Goal: Find specific page/section: Find specific page/section

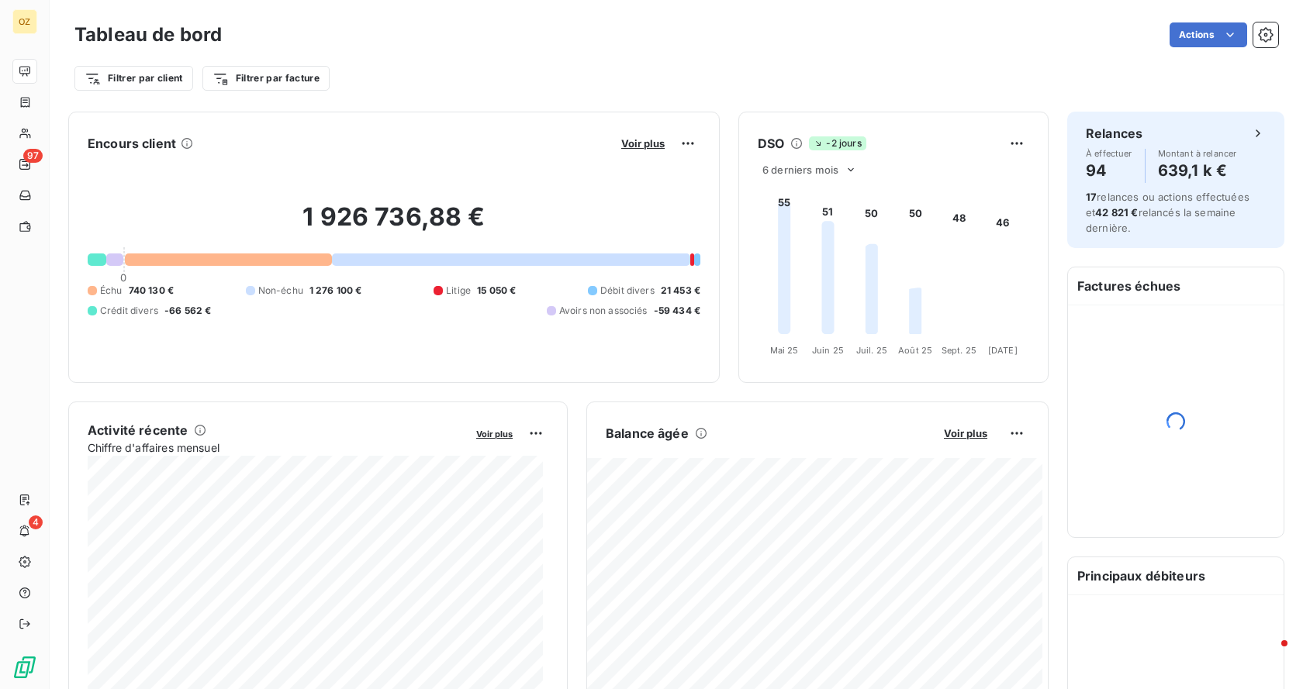
drag, startPoint x: 0, startPoint y: 0, endPoint x: 164, endPoint y: 43, distance: 169.3
click at [492, 63] on div "Filtrer par client Filtrer par facture" at bounding box center [675, 72] width 1203 height 42
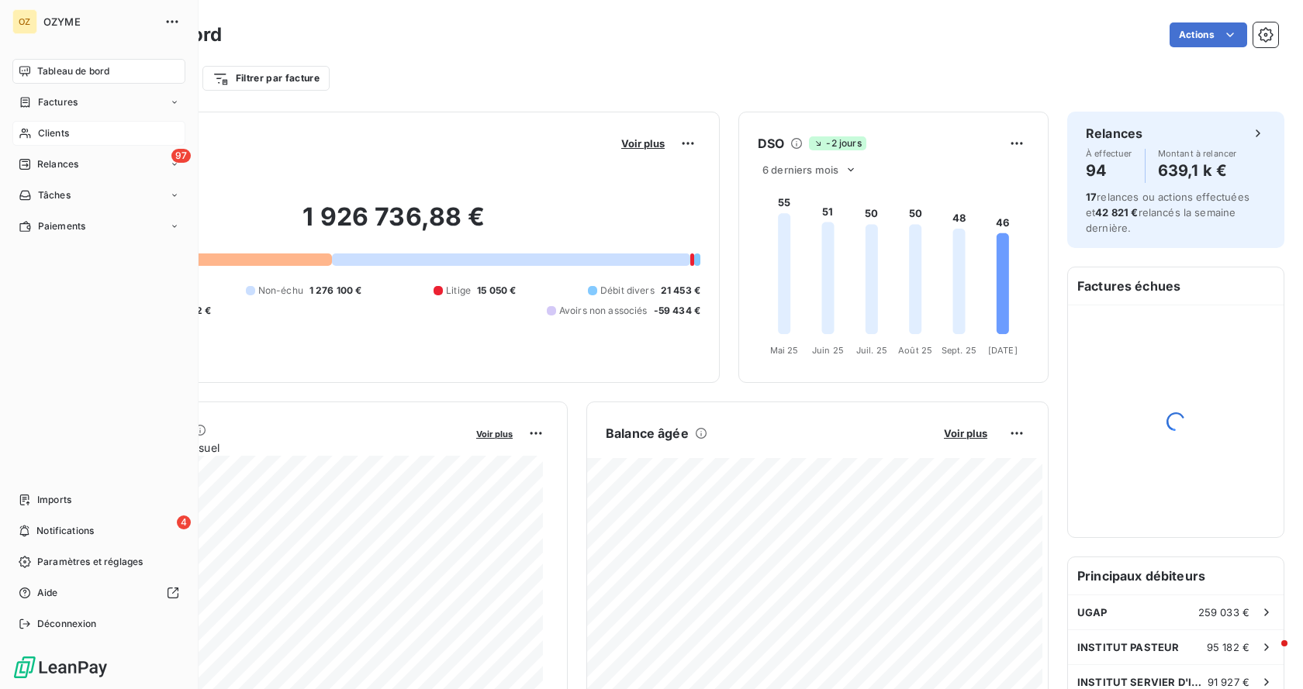
click at [40, 130] on div "Clients" at bounding box center [98, 133] width 173 height 25
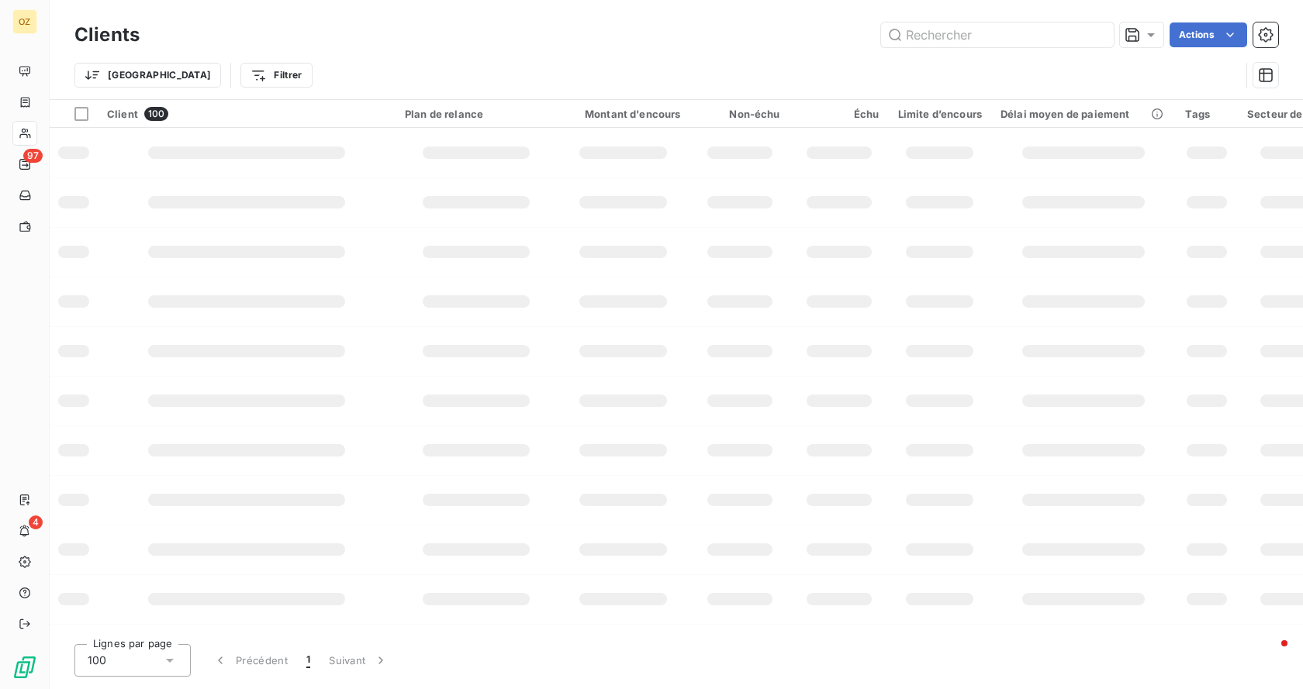
click at [945, 20] on div "Clients Actions" at bounding box center [675, 35] width 1203 height 33
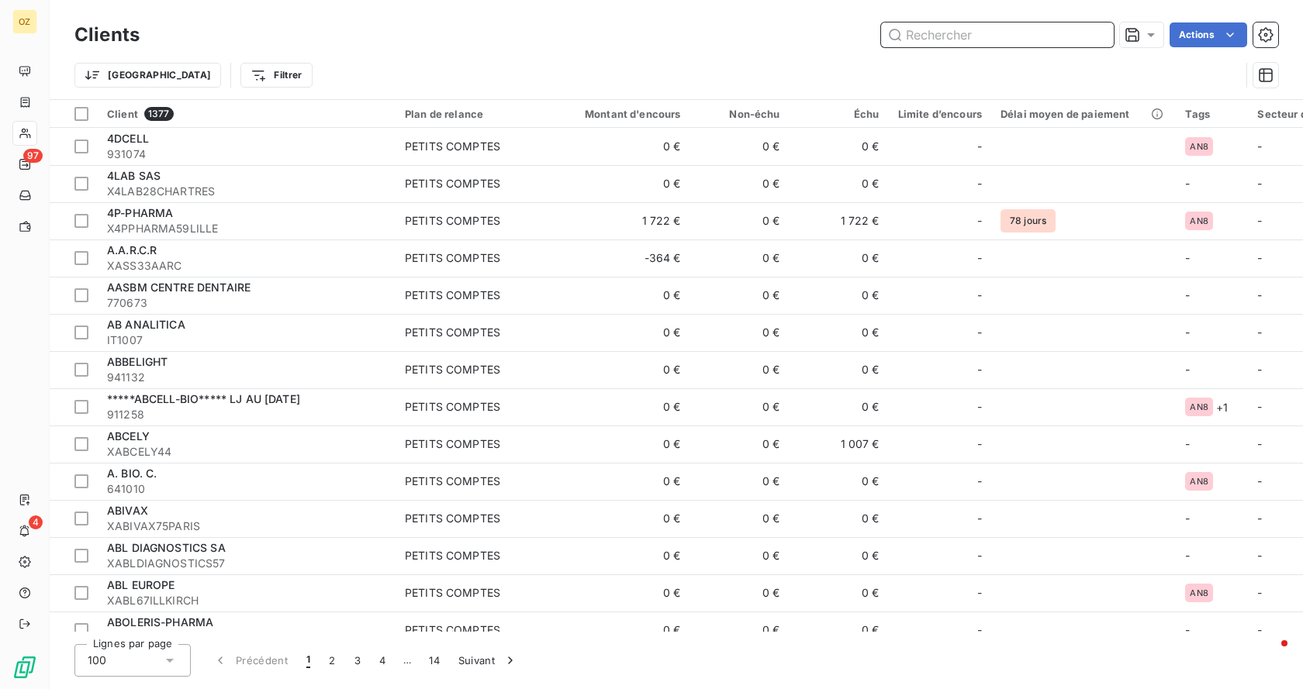
click at [951, 29] on input "text" at bounding box center [997, 34] width 233 height 25
paste input "48494047300024"
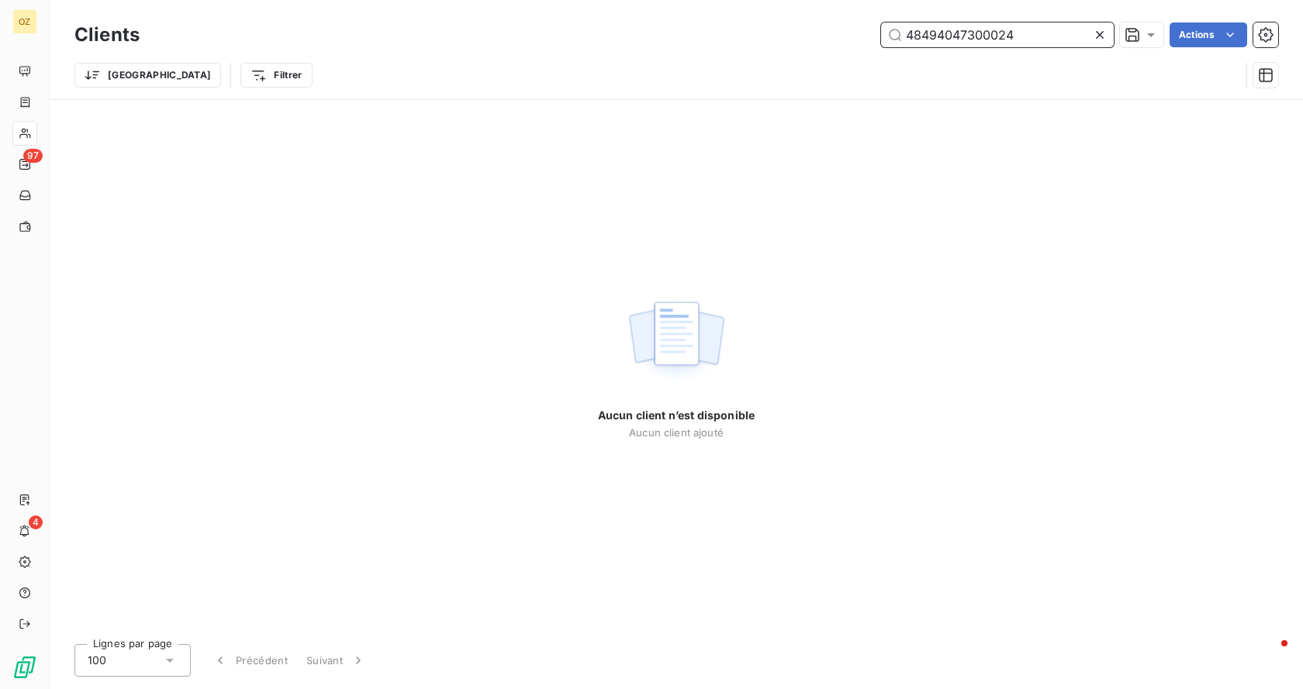
drag, startPoint x: 1047, startPoint y: 32, endPoint x: 693, endPoint y: -4, distance: 355.3
click at [693, 0] on html "OZ 97 4 Clients 48494047300024 Actions Trier Filtrer Aucun client n’est disponi…" at bounding box center [651, 344] width 1303 height 689
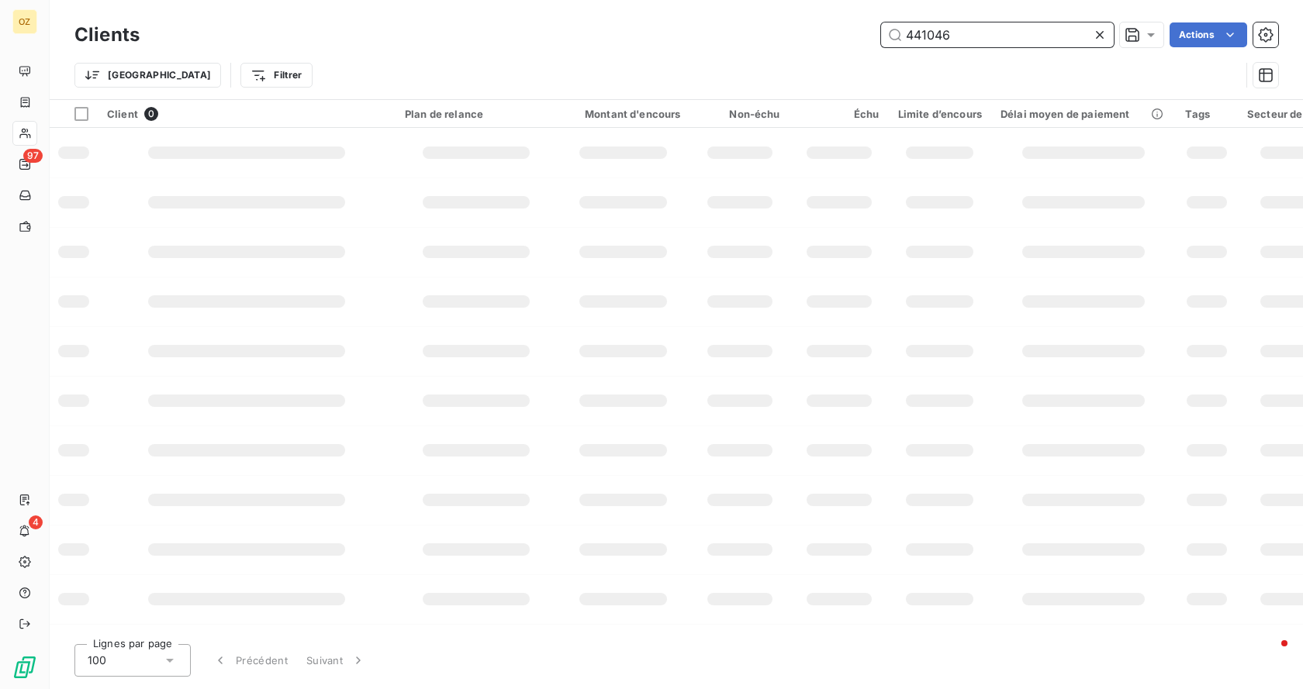
type input "441046"
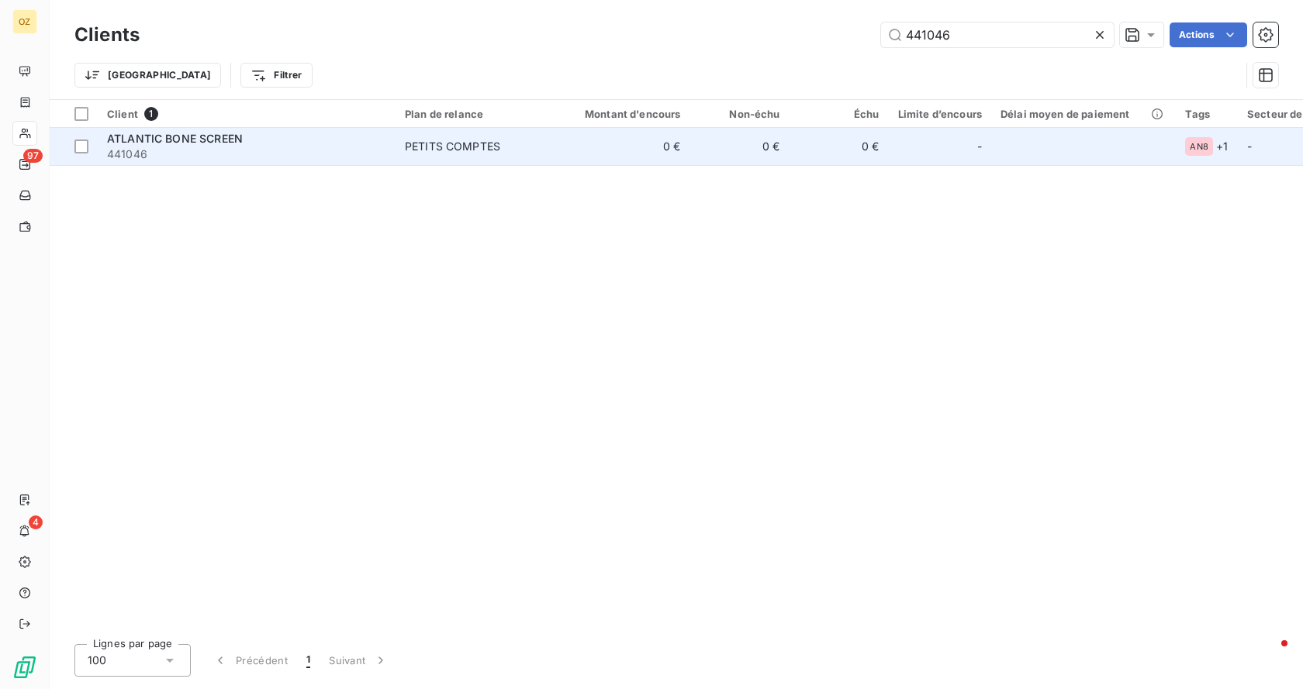
click at [540, 157] on td "PETITS COMPTES" at bounding box center [475, 146] width 161 height 37
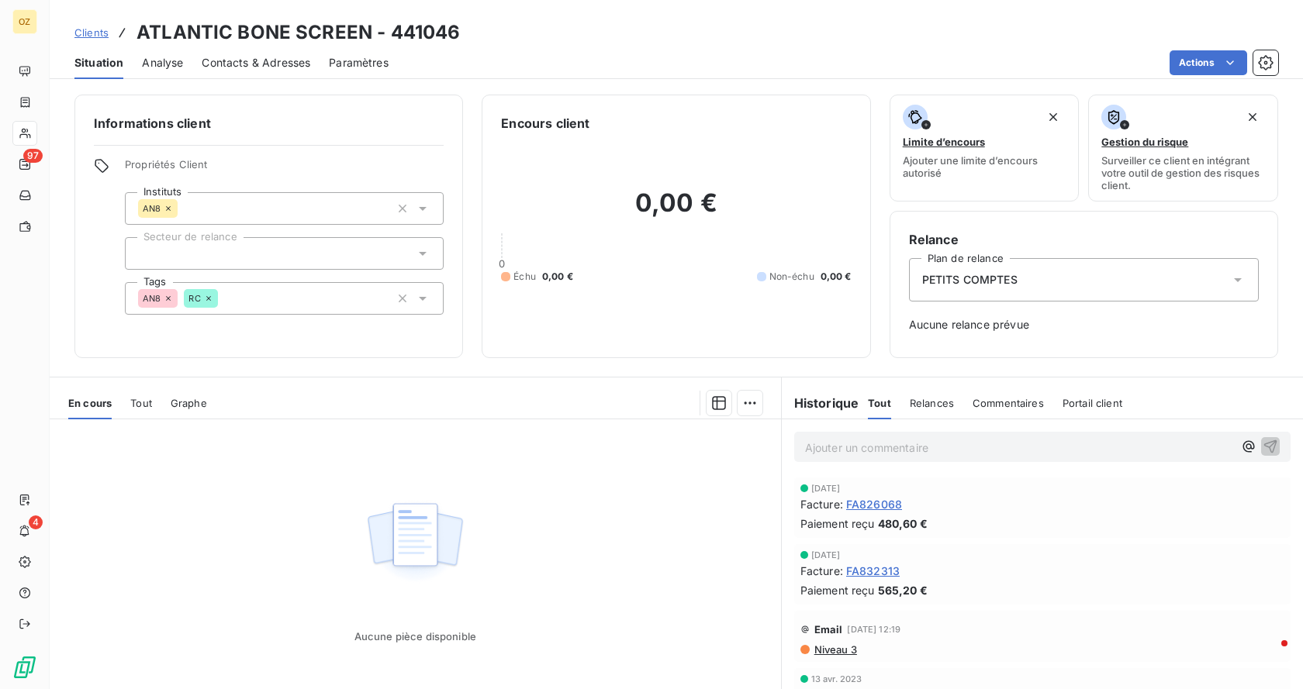
click at [288, 53] on div "Contacts & Adresses" at bounding box center [256, 63] width 109 height 33
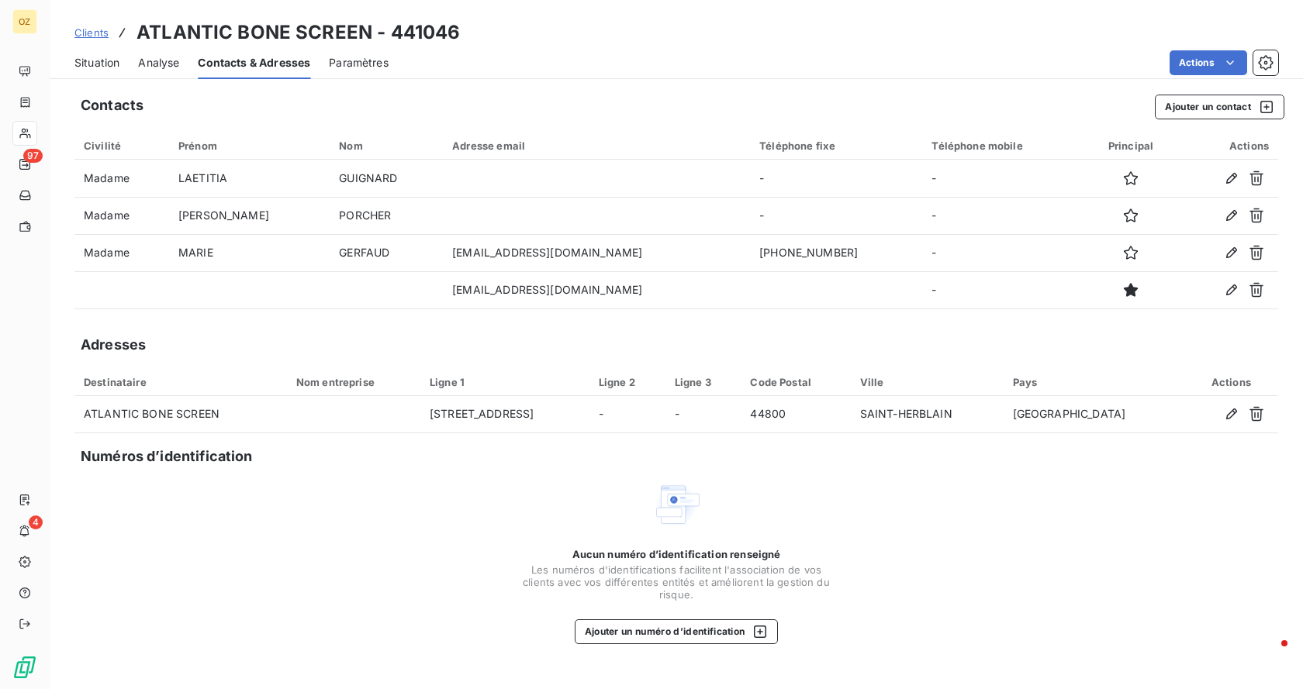
click at [166, 67] on span "Analyse" at bounding box center [158, 63] width 41 height 16
